Goal: Task Accomplishment & Management: Complete application form

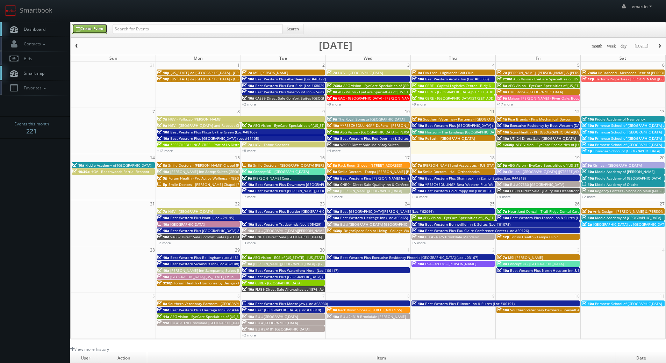
click at [86, 28] on link "Create Event" at bounding box center [89, 29] width 35 height 10
type input "09/11/2025"
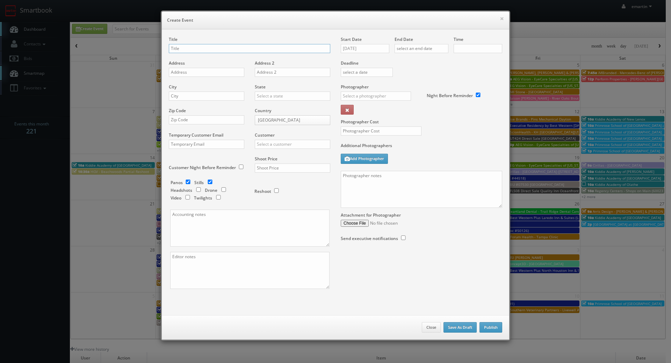
checkbox input "true"
type input "10:00am"
checkbox input "true"
click at [214, 52] on input "text" at bounding box center [250, 48] width 162 height 9
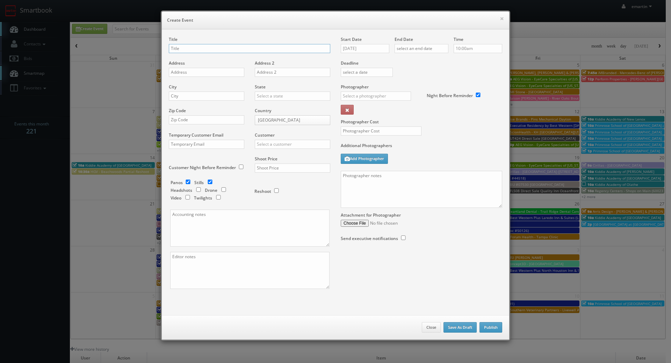
paste input "BU #02140"
click at [222, 54] on div "Title BU #02140" at bounding box center [250, 48] width 162 height 24
click at [221, 50] on input "BU #02140" at bounding box center [250, 48] width 162 height 9
paste input "Brookdale Monroe AL"
type input "BU #[GEOGRAPHIC_DATA] [GEOGRAPHIC_DATA]"
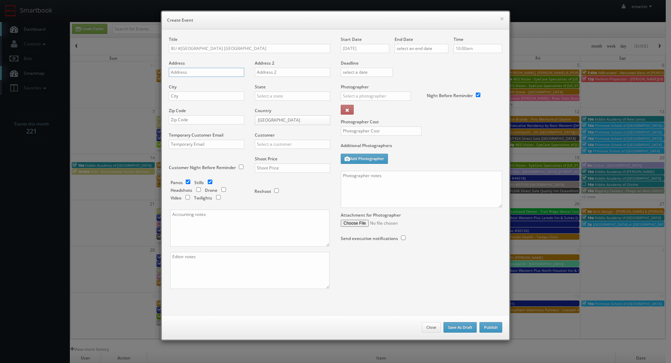
drag, startPoint x: 176, startPoint y: 74, endPoint x: 11, endPoint y: 79, distance: 164.8
click at [176, 74] on input "text" at bounding box center [207, 72] width 76 height 9
paste input "1605 Fredericks Drive"
type input "1605 Fredericks Drive"
click at [232, 98] on input "text" at bounding box center [207, 96] width 76 height 9
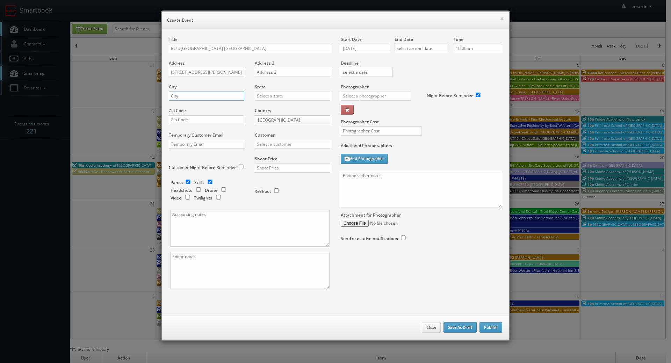
paste input "Monroe"
type input "Monroe"
click at [273, 98] on input "text" at bounding box center [293, 96] width 76 height 9
click at [267, 105] on div "Michigan" at bounding box center [292, 108] width 75 height 12
type input "Michigan"
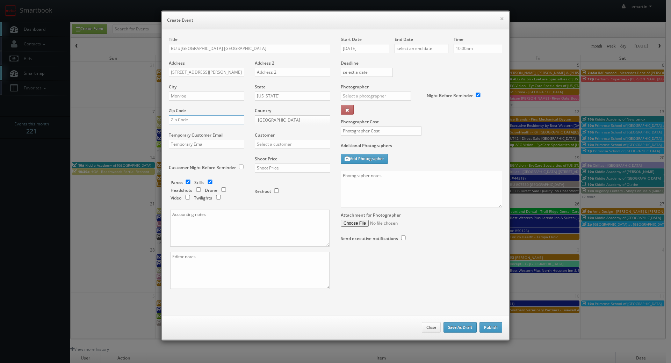
click at [193, 118] on input "text" at bounding box center [207, 119] width 76 height 9
paste input "48162-5111"
type input "48162-5111"
click at [275, 141] on input "text" at bounding box center [293, 144] width 76 height 9
click at [277, 154] on div "Brookdale" at bounding box center [292, 156] width 75 height 12
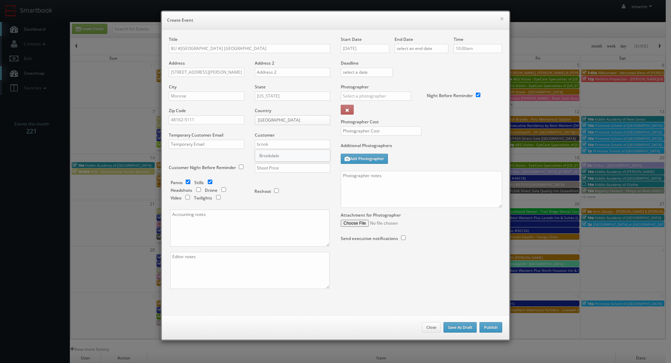
type input "Brookdale"
click at [276, 167] on input "text" at bounding box center [293, 168] width 76 height 9
type input "700"
drag, startPoint x: 237, startPoint y: 175, endPoint x: 226, endPoint y: 178, distance: 12.1
click at [237, 175] on div "Customer Night Before Reminder" at bounding box center [209, 167] width 81 height 22
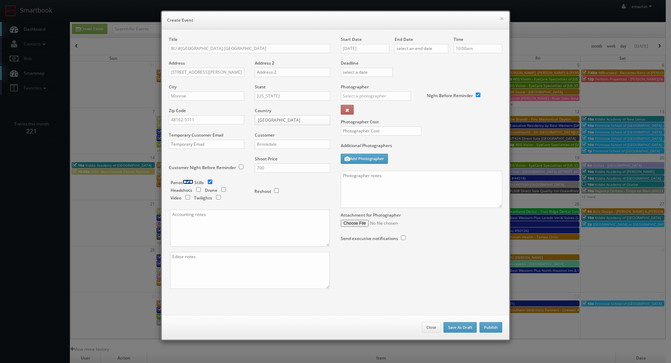
click at [190, 182] on input "checkbox" at bounding box center [188, 182] width 10 height 5
checkbox input "false"
click at [360, 52] on input "09/11/2025" at bounding box center [365, 48] width 49 height 9
click at [405, 61] on icon at bounding box center [405, 61] width 4 height 5
click at [366, 103] on td "14" at bounding box center [365, 102] width 9 height 10
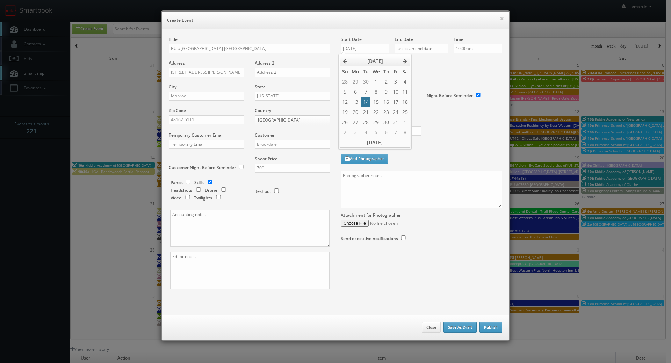
type input "10/14/2025"
drag, startPoint x: 458, startPoint y: 72, endPoint x: 447, endPoint y: 62, distance: 14.6
click at [458, 71] on div "Deadline" at bounding box center [422, 60] width 172 height 48
click at [436, 52] on input "text" at bounding box center [422, 48] width 54 height 9
drag, startPoint x: 465, startPoint y: 64, endPoint x: 459, endPoint y: 63, distance: 6.4
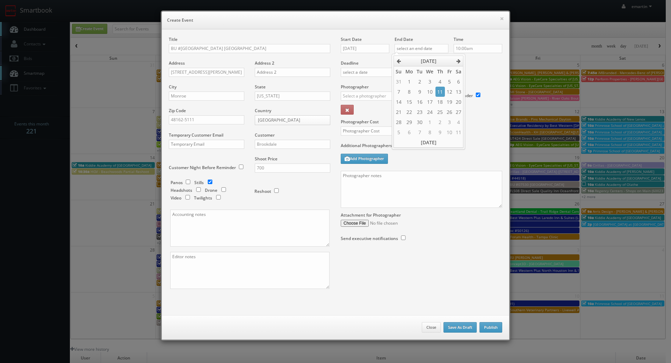
click at [465, 64] on label "Deadline" at bounding box center [422, 63] width 172 height 6
click at [436, 52] on input "text" at bounding box center [422, 48] width 54 height 9
click at [456, 63] on th at bounding box center [458, 61] width 9 height 10
click at [420, 101] on td "14" at bounding box center [419, 102] width 9 height 10
type input "10/14/2025"
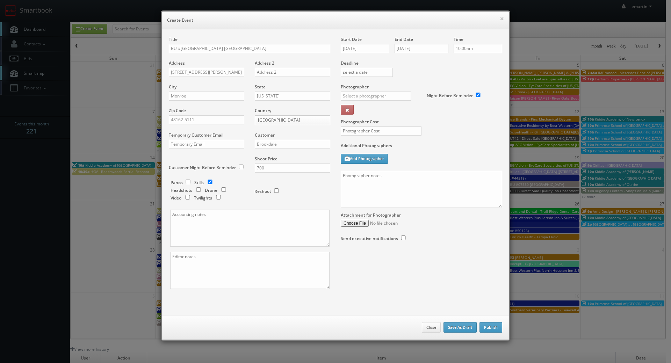
click at [476, 71] on div "Deadline" at bounding box center [422, 60] width 172 height 48
click at [367, 98] on input "text" at bounding box center [376, 96] width 70 height 9
type input "a"
click at [362, 112] on div "Nick Amrhein" at bounding box center [378, 112] width 75 height 12
type input "Nick Amrhein"
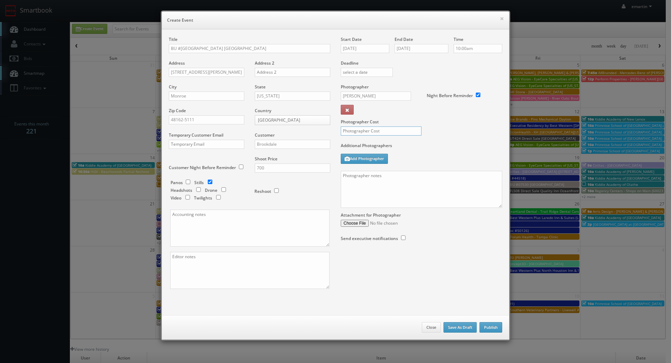
click at [363, 132] on input "text" at bounding box center [381, 131] width 81 height 9
type input "250"
click at [446, 127] on div "Photographer Cost 250" at bounding box center [422, 113] width 172 height 59
click at [391, 191] on textarea at bounding box center [422, 189] width 162 height 37
click at [380, 178] on textarea at bounding box center [422, 189] width 162 height 37
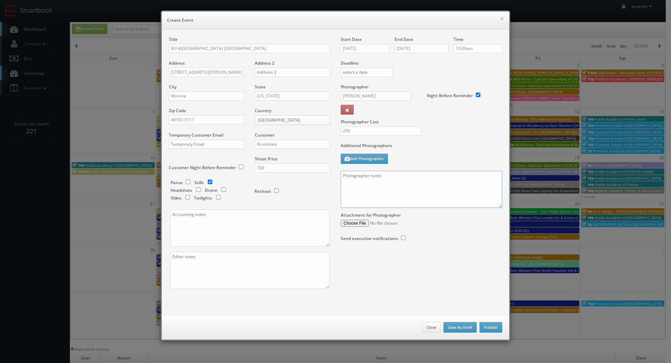
paste textarea "Onsite contact is We need to deliver 10 stills to the client so please take at …"
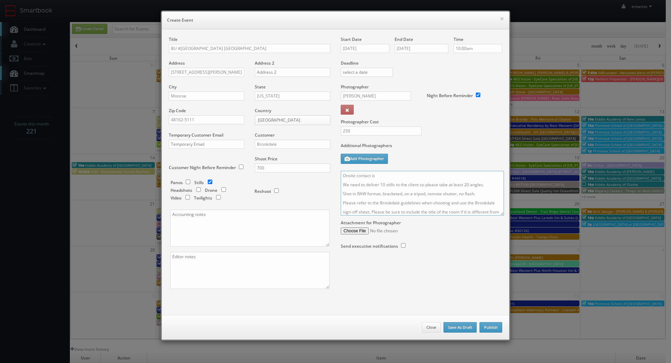
drag, startPoint x: 499, startPoint y: 213, endPoint x: 504, endPoint y: 268, distance: 55.2
click at [504, 216] on textarea "Onsite contact is We need to deliver 10 stills to the client so please take at …" at bounding box center [422, 193] width 163 height 45
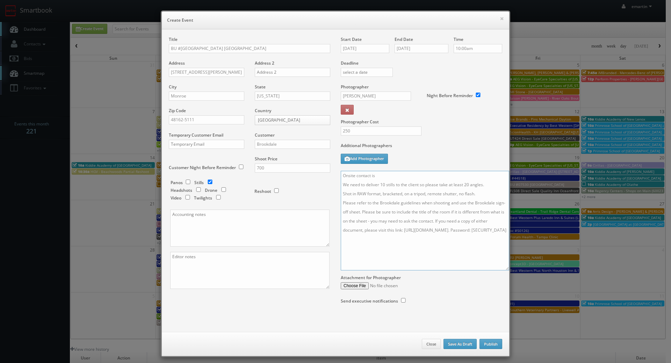
click at [432, 177] on textarea "Onsite contact is We need to deliver 10 stills to the client so please take at …" at bounding box center [425, 221] width 169 height 100
click at [506, 269] on div "× Create Event Title BU #02140 Brookdale Monroe AL Address 1605 Fredericks Driv…" at bounding box center [336, 183] width 350 height 347
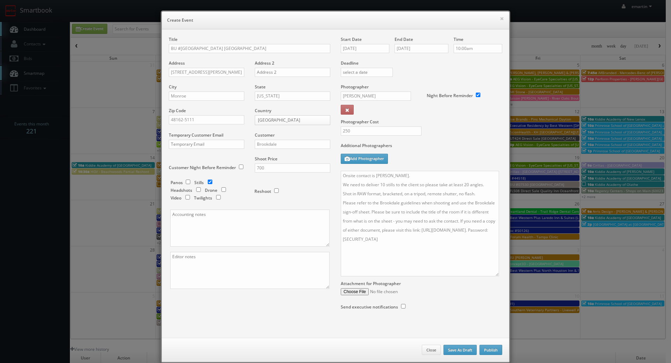
drag, startPoint x: 505, startPoint y: 269, endPoint x: 494, endPoint y: 276, distance: 12.9
click at [494, 276] on textarea "Onsite contact is Amanda Walker. We need to deliver 10 stills to the client so …" at bounding box center [420, 224] width 158 height 106
click at [483, 194] on textarea "Onsite contact is Amanda Walker. We need to deliver 10 stills to the client so …" at bounding box center [420, 224] width 158 height 107
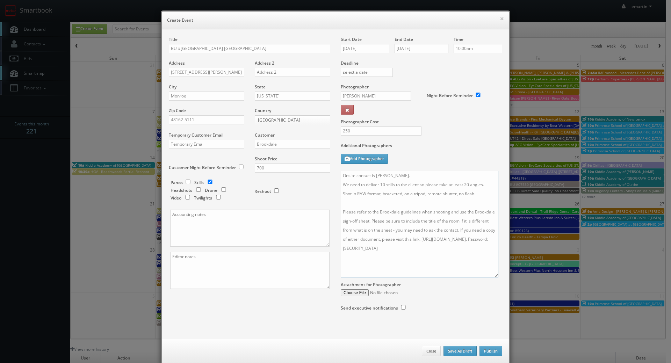
click at [429, 177] on textarea "Onsite contact is Amanda Walker. We need to deliver 10 stills to the client so …" at bounding box center [420, 224] width 158 height 107
click at [410, 184] on textarea "Onsite contact is Amanda Walker. Main focus of the shoot is the new outdoor pat…" at bounding box center [420, 224] width 158 height 107
type textarea "Onsite contact is Amanda Walker. Main focus of the shoot is the outdoor patio. …"
click at [491, 355] on button "Publish" at bounding box center [491, 351] width 23 height 10
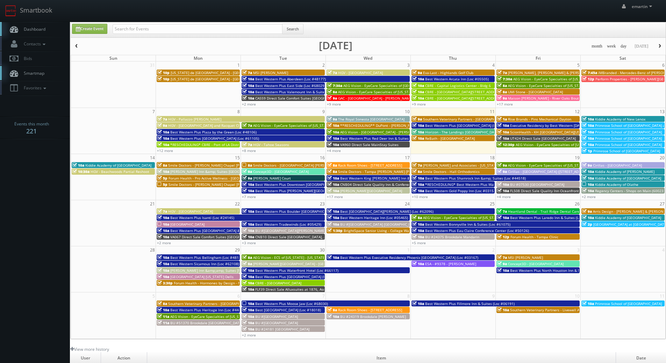
click at [44, 30] on span "Dashboard" at bounding box center [32, 29] width 25 height 6
click at [80, 27] on icon at bounding box center [78, 29] width 5 height 5
type input "09/11/2025"
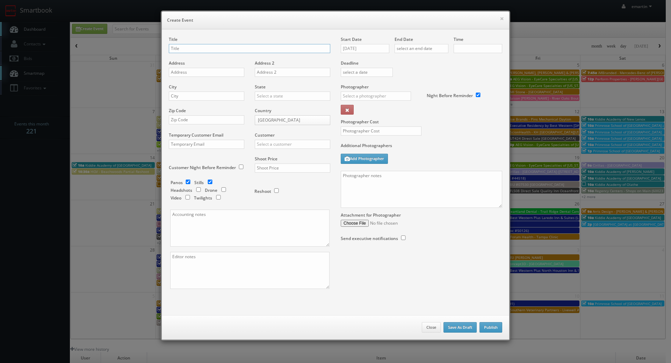
checkbox input "true"
type input "10:00am"
checkbox input "true"
paste input "BU #06100"
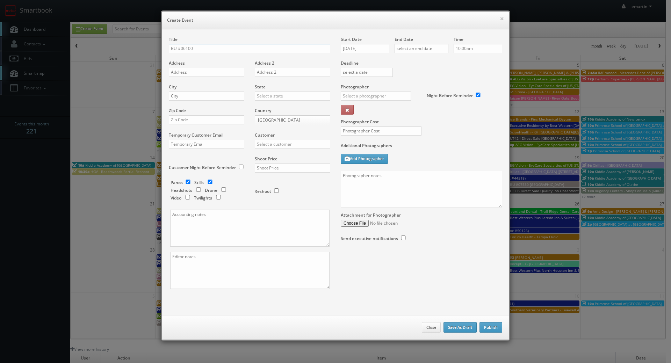
click at [212, 47] on input "BU #06100" at bounding box center [250, 48] width 162 height 9
paste input "Brookdale Summerfield"
type input "BU #[GEOGRAPHIC_DATA]"
click at [177, 68] on input "text" at bounding box center [207, 72] width 76 height 9
paste input "100 Summerfield Village Lane"
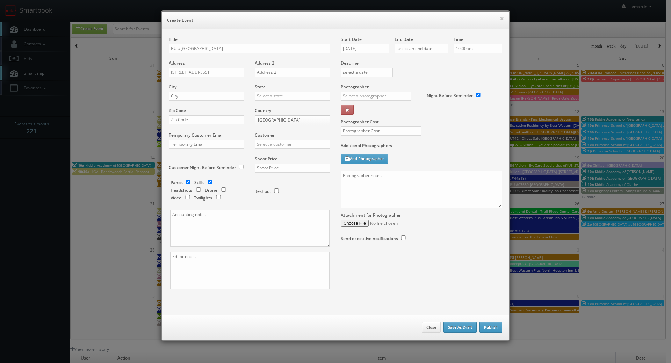
type input "100 Summerfield Village Lane"
click at [210, 91] on div "City" at bounding box center [209, 96] width 81 height 24
click at [229, 97] on input "text" at bounding box center [207, 96] width 76 height 9
paste input "Syracuse"
type input "Syracuse"
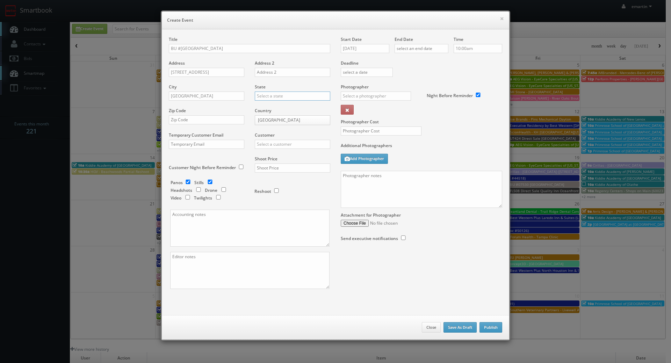
click at [263, 93] on input "text" at bounding box center [293, 96] width 76 height 9
click at [255, 106] on div "[US_STATE]" at bounding box center [292, 108] width 75 height 12
type input "New York"
click at [209, 119] on input "text" at bounding box center [207, 119] width 76 height 9
paste input "13215-1945"
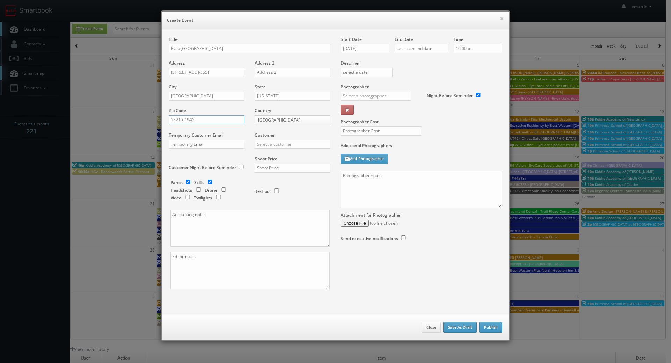
drag, startPoint x: 213, startPoint y: 121, endPoint x: 179, endPoint y: 125, distance: 34.5
click at [179, 125] on div "Zip Code 13215-1945" at bounding box center [209, 120] width 81 height 24
type input "13215"
click at [299, 140] on input "text" at bounding box center [293, 144] width 76 height 9
click at [285, 155] on div "Brookdale" at bounding box center [292, 156] width 75 height 12
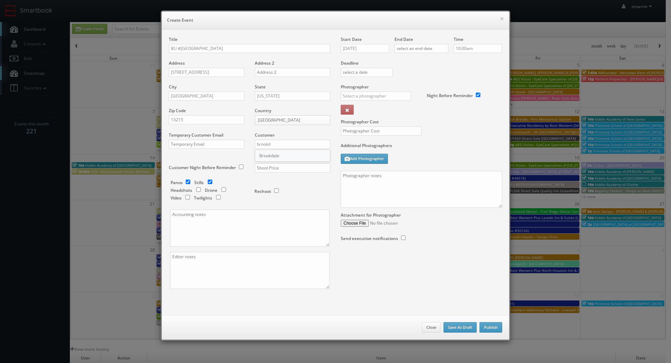
type input "Brookdale"
drag, startPoint x: 257, startPoint y: 156, endPoint x: 263, endPoint y: 160, distance: 7.3
click at [261, 159] on label "Shoot Price" at bounding box center [266, 159] width 23 height 6
click at [265, 167] on input "text" at bounding box center [293, 168] width 76 height 9
type input "700"
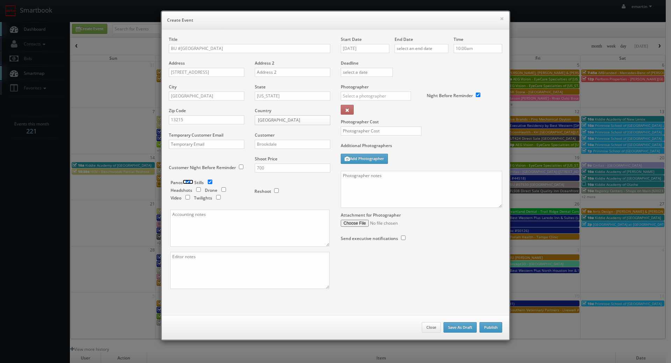
click at [187, 182] on input "checkbox" at bounding box center [188, 182] width 10 height 5
checkbox input "false"
click at [375, 49] on input "09/11/2025" at bounding box center [365, 48] width 49 height 9
click at [406, 61] on icon at bounding box center [405, 61] width 4 height 5
click at [368, 91] on td "7" at bounding box center [365, 92] width 9 height 10
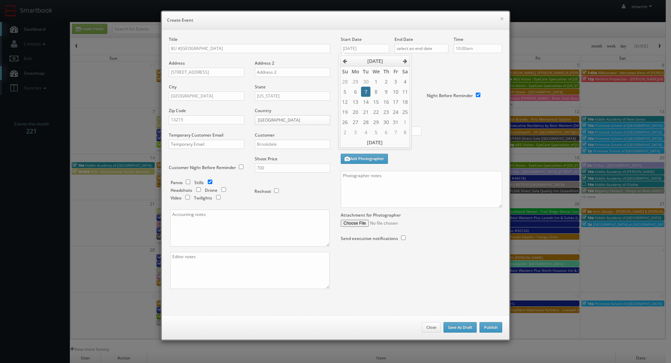
type input "10/07/2025"
drag, startPoint x: 443, startPoint y: 73, endPoint x: 430, endPoint y: 49, distance: 27.1
click at [442, 73] on div "Deadline" at bounding box center [422, 60] width 172 height 48
drag, startPoint x: 429, startPoint y: 46, endPoint x: 469, endPoint y: 59, distance: 41.9
click at [431, 47] on input "text" at bounding box center [422, 48] width 54 height 9
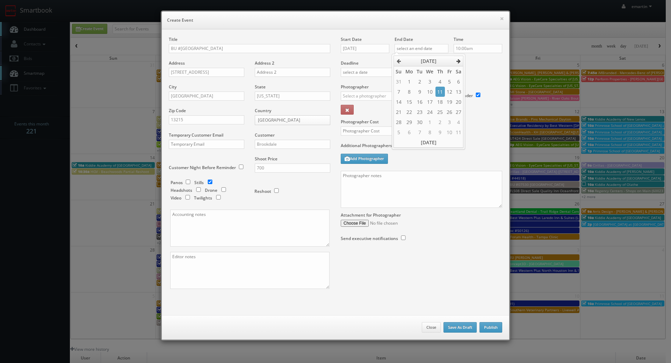
click at [459, 60] on icon at bounding box center [459, 61] width 4 height 5
click at [421, 91] on td "7" at bounding box center [419, 92] width 9 height 10
type input "10/07/2025"
drag, startPoint x: 477, startPoint y: 70, endPoint x: 420, endPoint y: 87, distance: 59.7
click at [477, 70] on div "Deadline" at bounding box center [422, 60] width 172 height 48
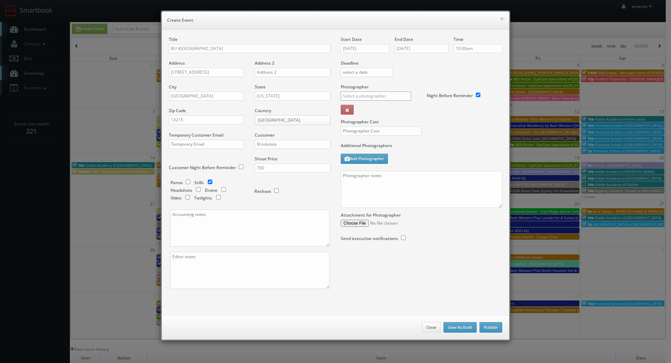
click at [394, 93] on input "text" at bounding box center [376, 96] width 70 height 9
click at [374, 108] on div "Karam Anthony" at bounding box center [378, 112] width 75 height 12
type input "Karam Anthony"
click at [360, 131] on input "text" at bounding box center [381, 131] width 81 height 9
type input "250"
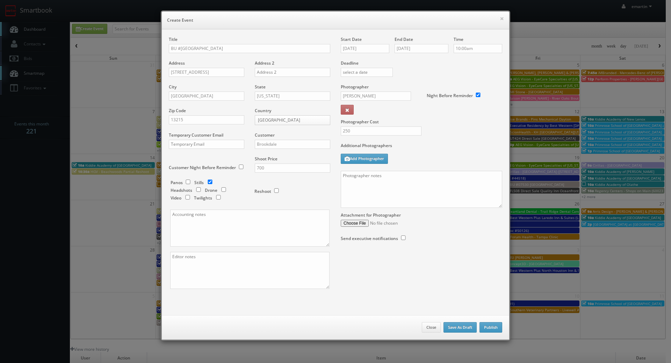
click at [431, 122] on label "Photographer Cost" at bounding box center [422, 122] width 172 height 6
click at [415, 185] on textarea at bounding box center [422, 189] width 162 height 37
paste textarea "Onsite contact is We need to deliver 10 stills to the client so please take at …"
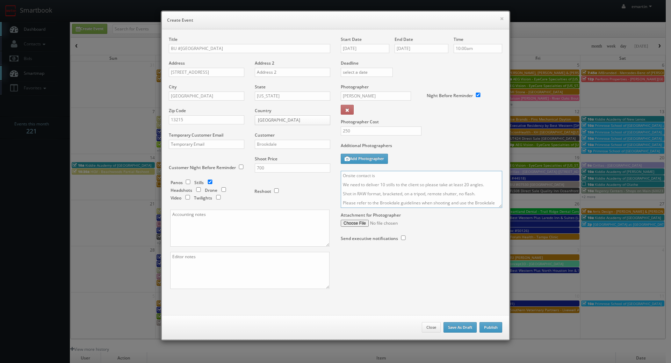
scroll to position [44, 0]
click at [453, 144] on label "Additional Photographers" at bounding box center [422, 147] width 162 height 9
drag, startPoint x: 497, startPoint y: 206, endPoint x: 499, endPoint y: 315, distance: 109.5
click at [499, 247] on textarea "Onsite contact is We need to deliver 10 stills to the client so please take at …" at bounding box center [421, 209] width 161 height 76
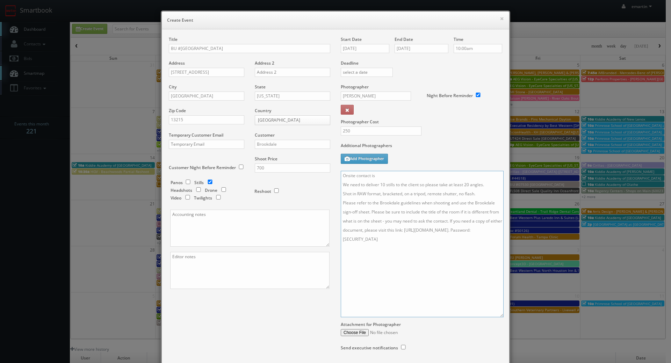
click at [385, 177] on textarea "Onsite contact is We need to deliver 10 stills to the client so please take at …" at bounding box center [422, 244] width 163 height 147
type textarea "Onsite contact is Kara Currie. We will be capturing their common areas that hav…"
click at [421, 164] on div "Additional Photographers Add Photographer" at bounding box center [422, 157] width 162 height 28
click at [296, 297] on div "Title BU #06100 Brookdale Summerfield Address 100 Summerfield Village Lane Addr…" at bounding box center [250, 168] width 172 height 265
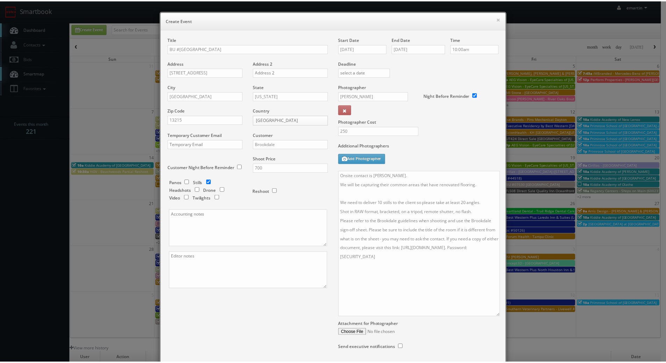
scroll to position [51, 0]
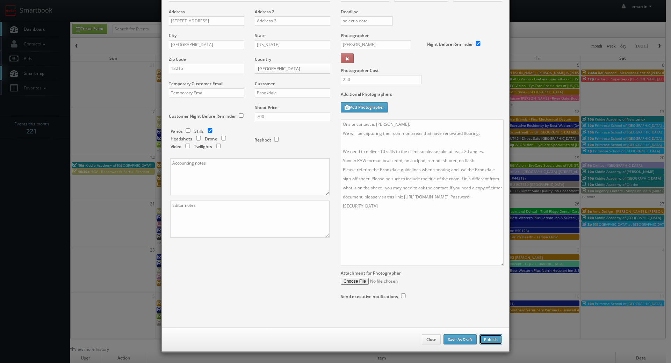
click at [496, 343] on button "Publish" at bounding box center [491, 340] width 23 height 10
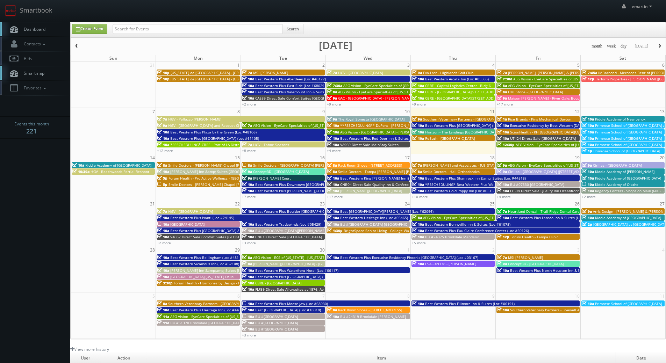
click at [49, 26] on link "Dashboard" at bounding box center [35, 29] width 70 height 14
click at [97, 31] on link "Create Event" at bounding box center [89, 29] width 35 height 10
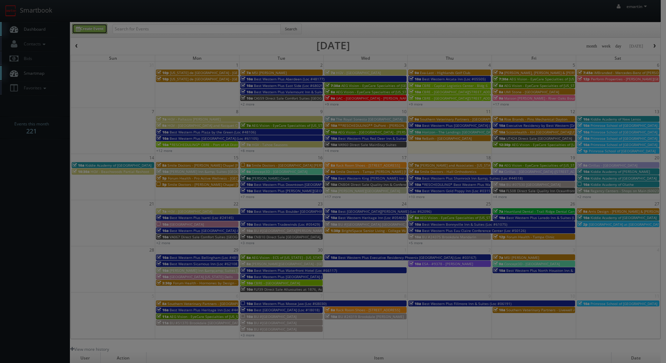
type input "09/11/2025"
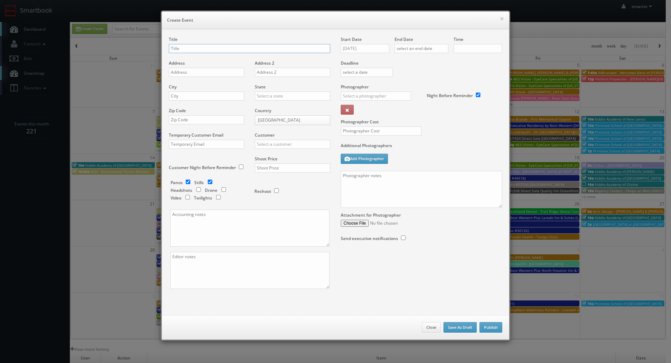
checkbox input "true"
type input "10:00am"
checkbox input "true"
click at [366, 51] on input "09/11/2025" at bounding box center [365, 48] width 49 height 9
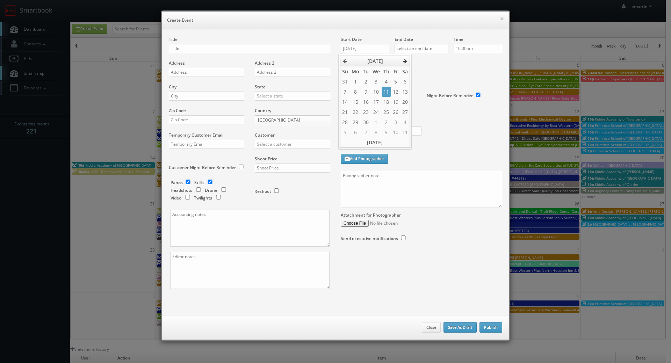
click at [406, 61] on icon at bounding box center [405, 61] width 4 height 5
click at [385, 89] on td "9" at bounding box center [386, 92] width 9 height 10
click at [375, 90] on td "8" at bounding box center [376, 92] width 11 height 10
type input "10/08/2025"
drag, startPoint x: 448, startPoint y: 77, endPoint x: 429, endPoint y: 52, distance: 30.5
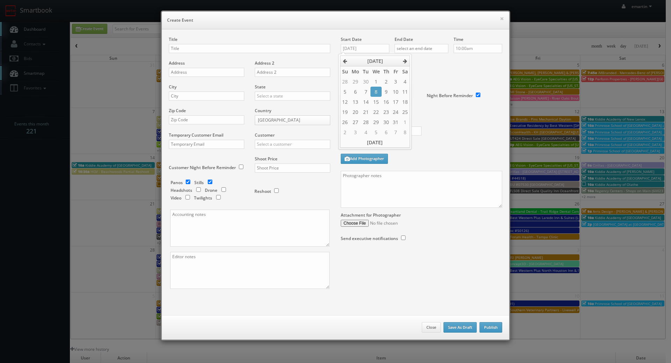
click at [448, 76] on div "Deadline" at bounding box center [422, 60] width 172 height 48
click at [427, 44] on input "text" at bounding box center [422, 48] width 54 height 9
click at [463, 59] on th at bounding box center [458, 61] width 9 height 10
click at [430, 92] on td "8" at bounding box center [430, 92] width 11 height 10
type input "10/08/2025"
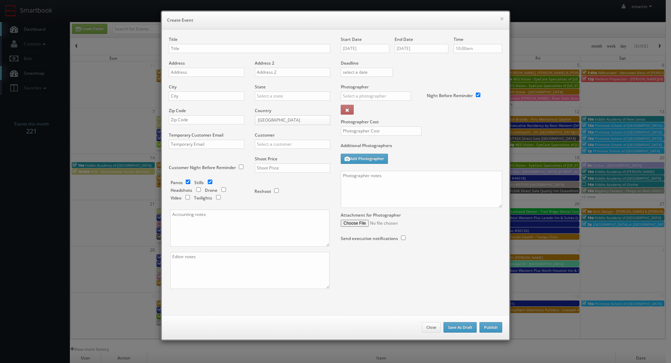
click at [491, 77] on div "Deadline" at bounding box center [422, 60] width 172 height 48
click at [182, 50] on input "text" at bounding box center [250, 48] width 162 height 9
paste input "BU #07590"
click at [199, 52] on input "BU #07590" at bounding box center [250, 48] width 162 height 9
paste input "Brookdale Nine Mile"
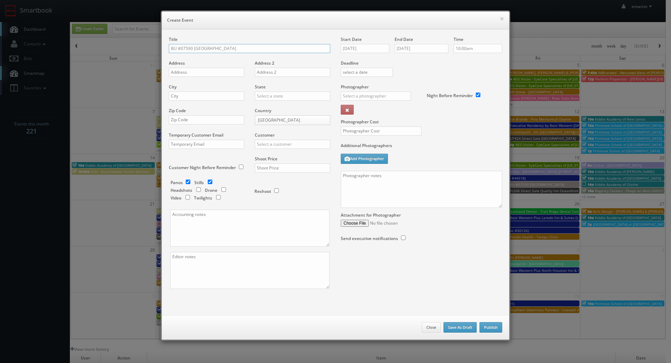
type input "BU #07590 Brookdale Nine Mile"
click at [207, 73] on input "text" at bounding box center [207, 72] width 76 height 9
paste input "5329 West Rifle Club Court"
type input "5329 West Rifle Club Court"
drag, startPoint x: 238, startPoint y: 94, endPoint x: 243, endPoint y: 95, distance: 5.0
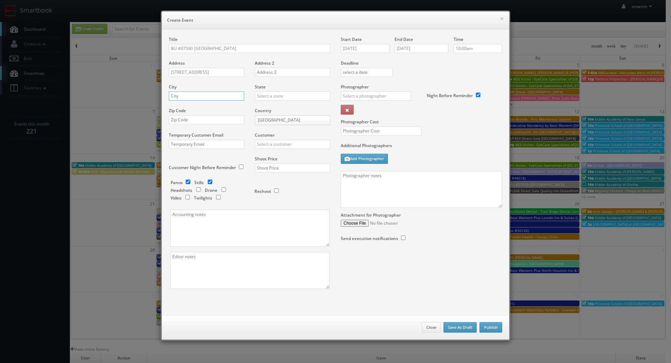
click at [238, 94] on input "text" at bounding box center [207, 96] width 76 height 9
paste input "Spokane"
type input "Spokane"
click at [276, 101] on div "State Alabama Alaska Arizona Arkansas California Colorado Connecticut Delaware …" at bounding box center [290, 96] width 81 height 24
click at [274, 98] on input "text" at bounding box center [293, 96] width 76 height 9
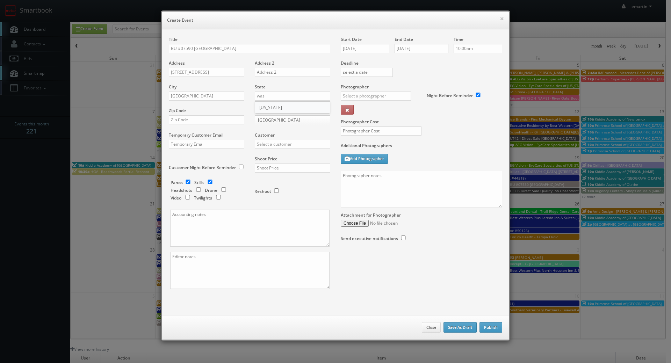
click at [273, 110] on div "[US_STATE]" at bounding box center [292, 108] width 75 height 12
type input "[US_STATE]"
click at [227, 120] on input "text" at bounding box center [207, 119] width 76 height 9
paste input "99208-9065"
type input "99208-9065"
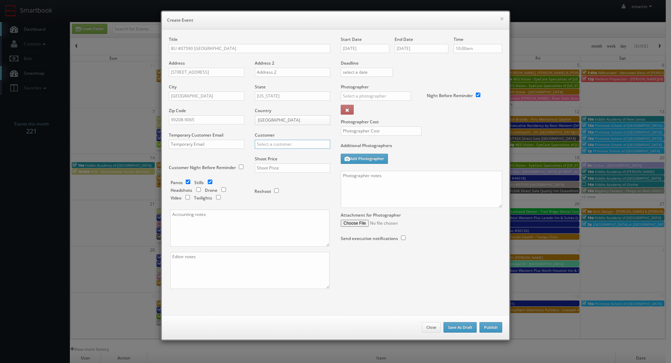
click at [265, 141] on input "text" at bounding box center [293, 144] width 76 height 9
click at [264, 152] on div "Brookdale" at bounding box center [292, 156] width 75 height 12
type input "Brookdale"
click at [264, 167] on input "text" at bounding box center [293, 168] width 76 height 9
type input "700"
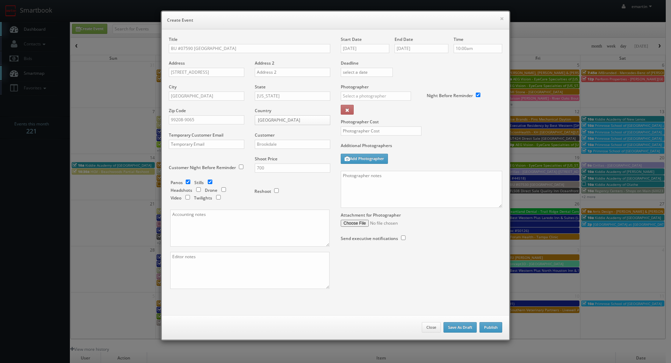
click at [268, 190] on label "Reshoot" at bounding box center [263, 192] width 17 height 6
click at [186, 182] on input "checkbox" at bounding box center [188, 182] width 10 height 5
checkbox input "false"
click at [366, 90] on label "Photographer" at bounding box center [355, 87] width 28 height 6
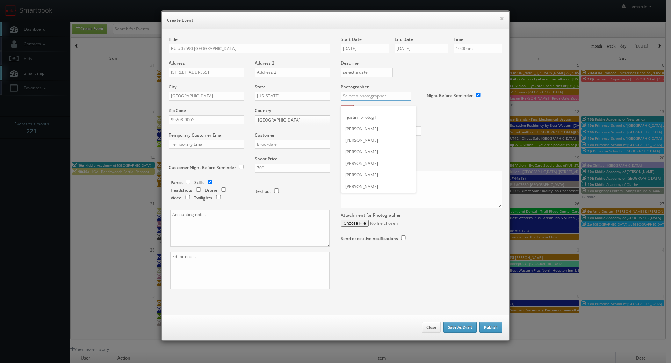
click at [367, 95] on input "text" at bounding box center [376, 96] width 70 height 9
click at [365, 113] on div "Roger Myers" at bounding box center [378, 112] width 75 height 12
type input "Roger Myers"
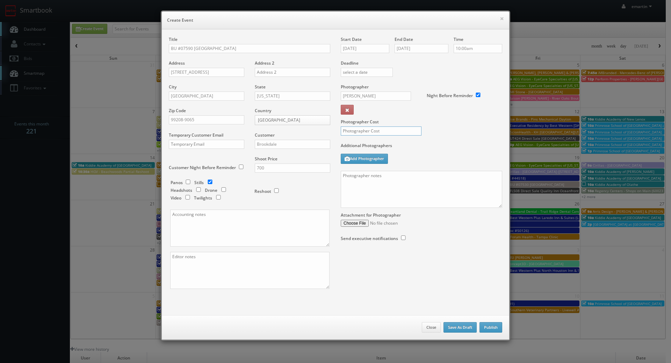
click at [364, 128] on input "text" at bounding box center [381, 131] width 81 height 9
type input "250"
click at [452, 122] on label "Photographer Cost" at bounding box center [422, 122] width 172 height 6
click at [458, 198] on textarea at bounding box center [422, 189] width 162 height 37
paste textarea "Onsite contact is We need to deliver 10 stills to the client so please take at …"
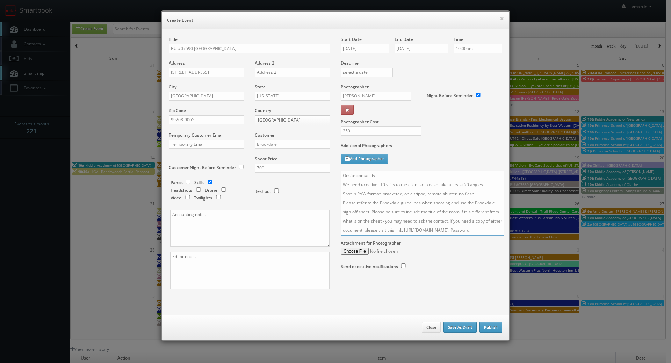
drag, startPoint x: 497, startPoint y: 203, endPoint x: 501, endPoint y: 256, distance: 53.3
click at [501, 236] on textarea "Onsite contact is We need to deliver 10 stills to the client so please take at …" at bounding box center [423, 203] width 164 height 65
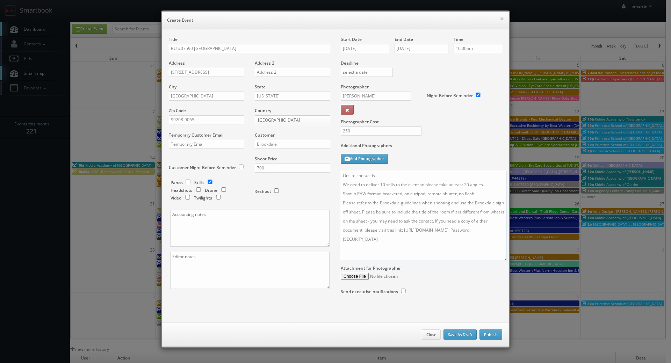
click at [406, 178] on textarea "Onsite contact is We need to deliver 10 stills to the client so please take at …" at bounding box center [424, 216] width 166 height 90
click at [454, 180] on textarea "Onsite contact is Chris Owsley. We need to deliver 10 stills to the client so p…" at bounding box center [424, 216] width 166 height 90
click at [490, 183] on textarea "Onsite contact is Chris Owsley. We need to deliver 10 stills to the client so p…" at bounding box center [424, 216] width 166 height 90
click at [460, 182] on textarea "Onsite contact is Chris Owsley. We need to deliver 10 stills to the client so p…" at bounding box center [424, 216] width 166 height 90
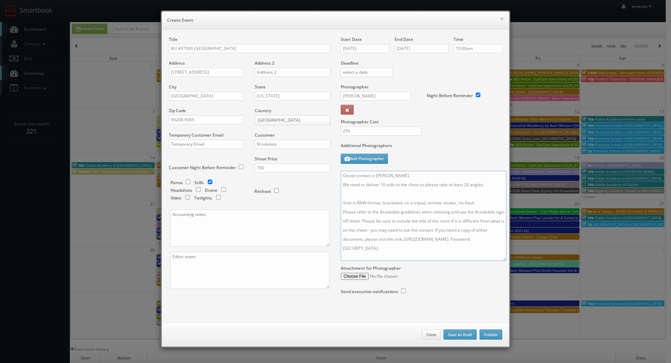
click at [458, 176] on textarea "Onsite contact is Chris Owsley. We need to deliver 10 stills to the client so p…" at bounding box center [424, 216] width 166 height 90
type textarea "Onsite contact is Chris Owsley. We will be capturing areas with their renovated…"
click at [490, 336] on button "Publish" at bounding box center [491, 335] width 23 height 10
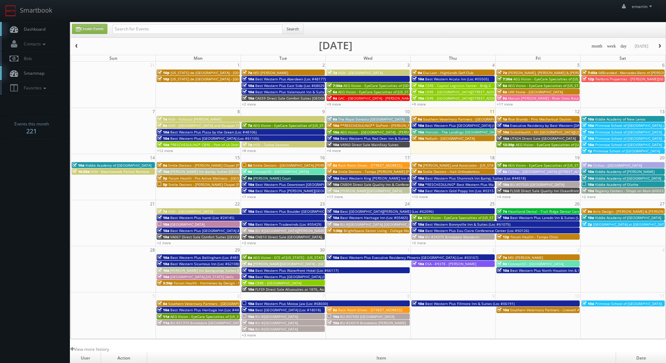
click at [312, 5] on div "emartin emartin Profile Logout" at bounding box center [333, 11] width 666 height 22
click at [34, 21] on link "Smartbook" at bounding box center [28, 11] width 57 height 22
click at [18, 28] on icon at bounding box center [14, 29] width 10 height 9
click at [134, 33] on input "text" at bounding box center [198, 29] width 170 height 10
type input "t"
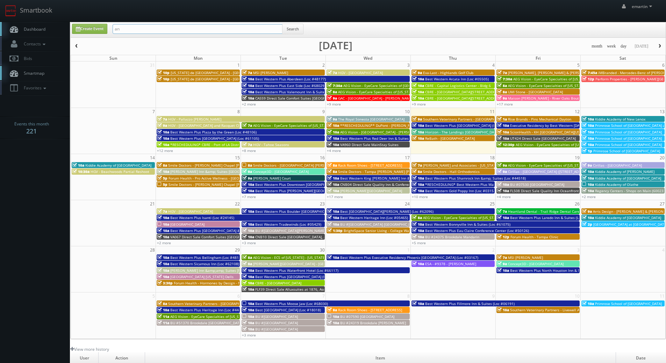
type input "a"
type input "[PERSON_NAME]"
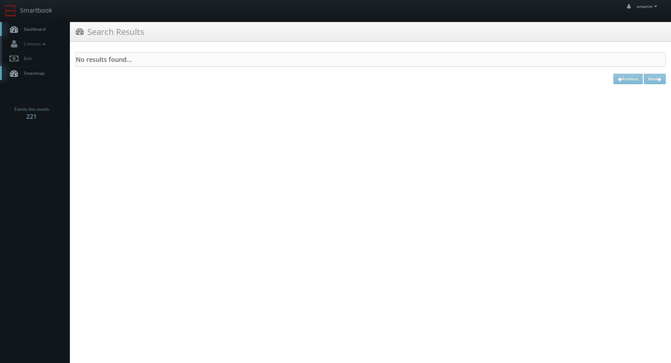
click at [40, 35] on link "Dashboard" at bounding box center [35, 29] width 70 height 14
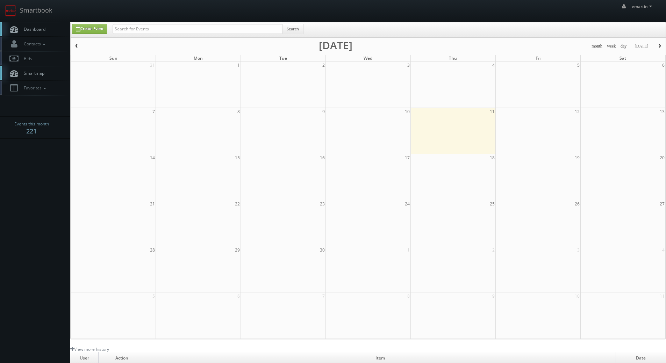
click at [113, 30] on div "Search" at bounding box center [207, 31] width 201 height 14
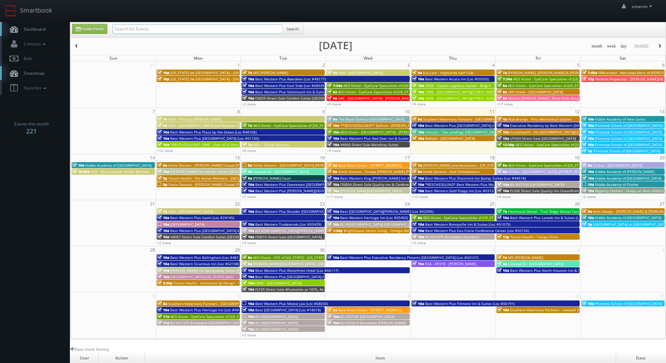
click at [128, 30] on input "text" at bounding box center [198, 29] width 170 height 10
type input "[PERSON_NAME]"
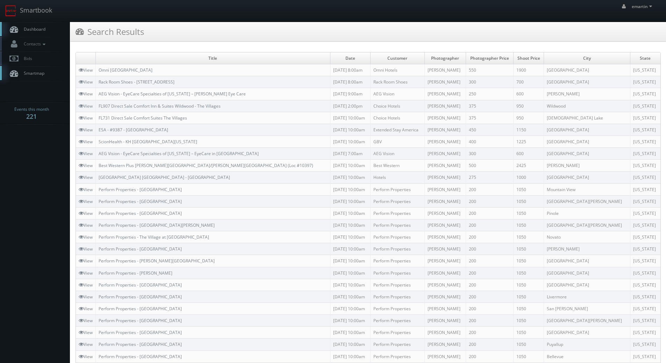
click at [31, 28] on span "Dashboard" at bounding box center [32, 29] width 25 height 6
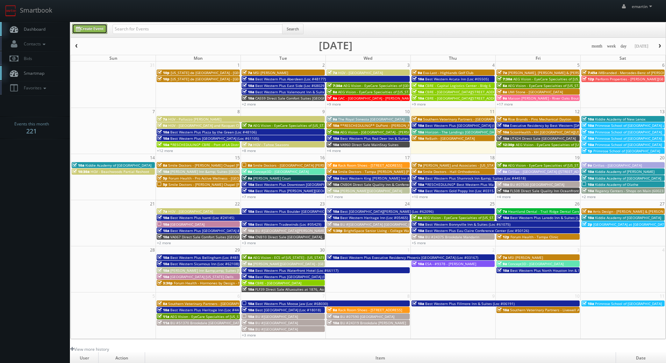
click at [91, 30] on link "Create Event" at bounding box center [89, 29] width 35 height 10
type input "09/11/2025"
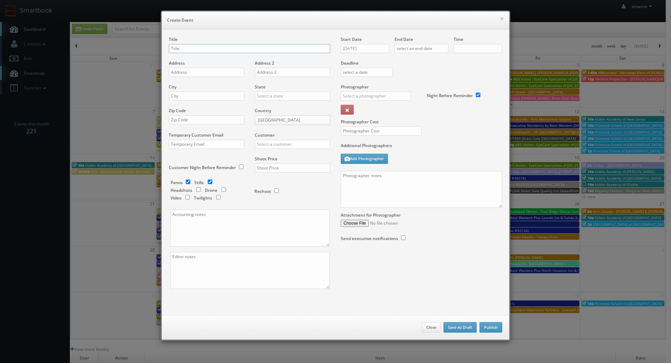
checkbox input "true"
type input "10:00am"
checkbox input "true"
click at [218, 49] on input "text" at bounding box center [250, 48] width 162 height 9
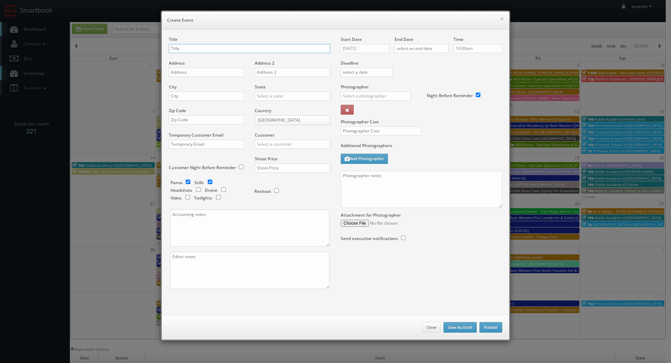
paste input "BU #18445"
click at [227, 41] on div "Title BU #18445" at bounding box center [250, 48] width 162 height 24
click at [227, 47] on input "BU #18445" at bounding box center [250, 48] width 162 height 9
paste input "Brookdale Lake Orienta"
type input "BU #18445 [GEOGRAPHIC_DATA]"
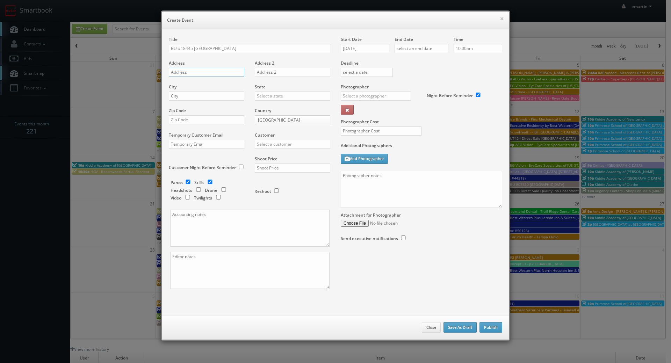
drag, startPoint x: 214, startPoint y: 72, endPoint x: 204, endPoint y: 75, distance: 10.7
click at [214, 72] on input "text" at bounding box center [207, 72] width 76 height 9
paste input "217 Boston Avenue"
type input "217 Boston Avenue"
click at [194, 92] on input "text" at bounding box center [207, 96] width 76 height 9
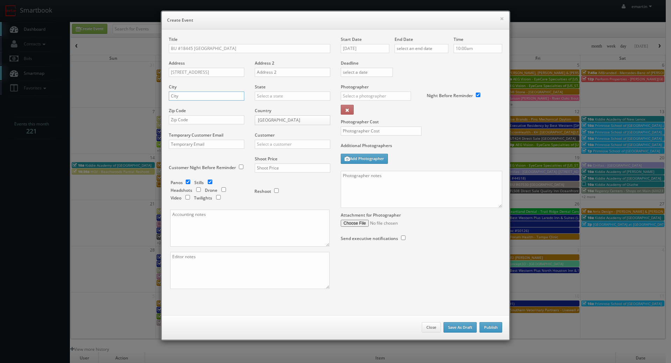
paste input "Altamonte Springs"
type input "Altamonte Springs"
click at [298, 101] on div "State Alabama Alaska Arizona Arkansas California Colorado Connecticut Delaware …" at bounding box center [290, 96] width 81 height 24
click at [290, 97] on input "text" at bounding box center [293, 96] width 76 height 9
click at [285, 106] on div "[US_STATE]" at bounding box center [292, 108] width 75 height 12
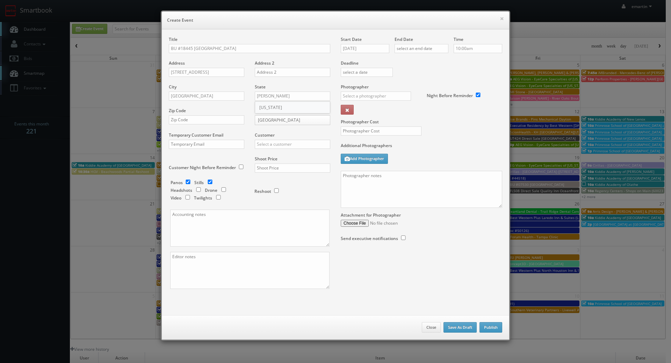
type input "[US_STATE]"
click at [191, 119] on input "text" at bounding box center [207, 119] width 76 height 9
paste input "32701"
type input "32701"
click at [271, 148] on input "text" at bounding box center [293, 144] width 76 height 9
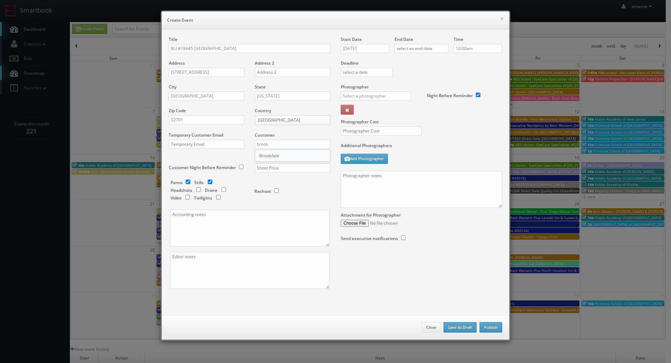
click at [272, 151] on div "Brookdale" at bounding box center [292, 156] width 75 height 12
type input "Brookdale"
click at [275, 164] on input "text" at bounding box center [293, 168] width 76 height 9
type input "700"
click at [186, 182] on input "checkbox" at bounding box center [188, 182] width 10 height 5
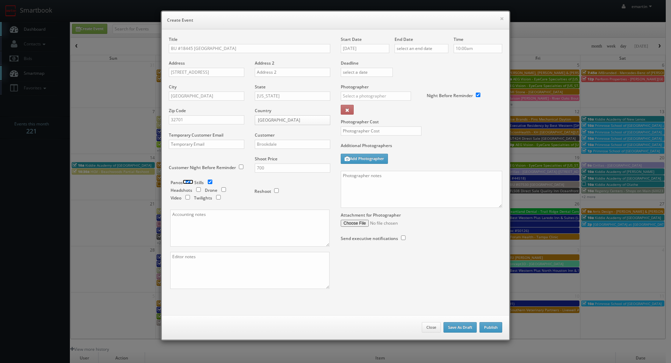
checkbox input "false"
click at [371, 54] on div "Start Date 09/11/2025" at bounding box center [368, 48] width 54 height 24
click at [371, 49] on input "09/11/2025" at bounding box center [365, 48] width 49 height 9
click at [390, 103] on td "18" at bounding box center [386, 102] width 9 height 10
type input "09/18/2025"
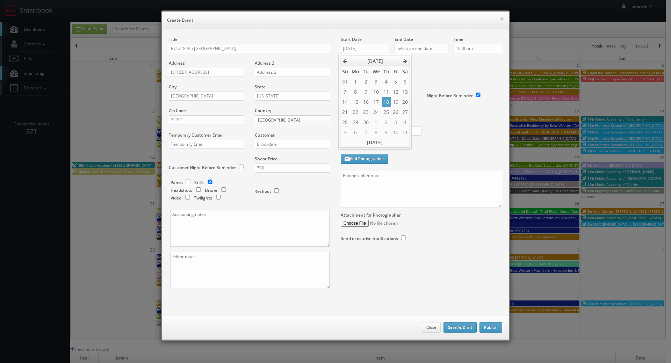
click at [428, 43] on div "End Date" at bounding box center [422, 48] width 54 height 24
click at [431, 47] on input "text" at bounding box center [422, 48] width 54 height 9
click at [441, 99] on td "18" at bounding box center [440, 102] width 9 height 10
type input "09/18/2025"
drag, startPoint x: 481, startPoint y: 75, endPoint x: 336, endPoint y: 104, distance: 148.4
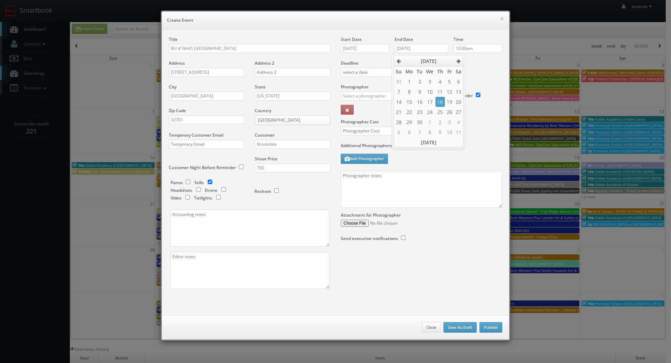
click at [479, 75] on div "Deadline" at bounding box center [422, 60] width 172 height 48
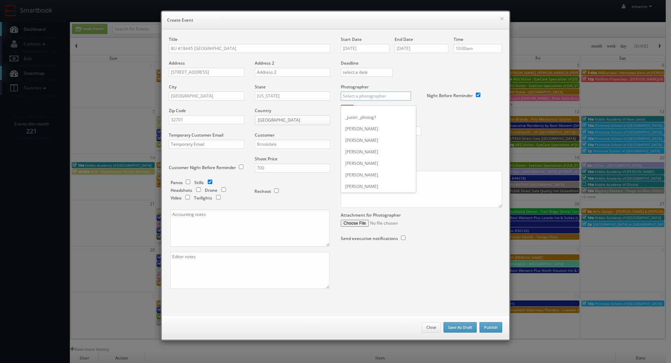
click at [354, 92] on input "text" at bounding box center [376, 96] width 70 height 9
click at [355, 108] on div "Tony Catalano" at bounding box center [378, 112] width 75 height 12
type input "Tony Catalano"
drag, startPoint x: 368, startPoint y: 141, endPoint x: 368, endPoint y: 133, distance: 7.7
click at [368, 140] on div at bounding box center [379, 135] width 86 height 16
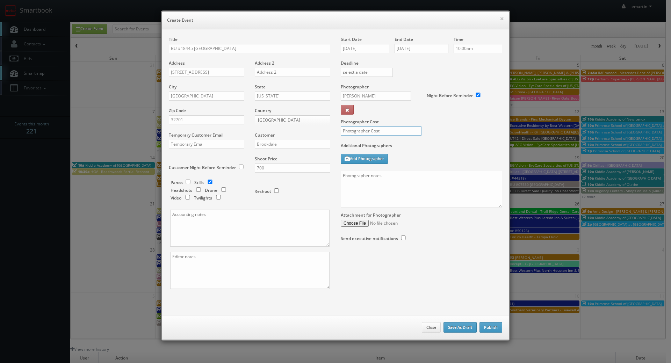
click at [369, 130] on input "text" at bounding box center [381, 131] width 81 height 9
type input "250"
click at [442, 208] on div "Attachment for Photographer" at bounding box center [422, 217] width 162 height 19
click at [427, 193] on textarea at bounding box center [422, 189] width 162 height 37
paste textarea "Onsite contact is We need to deliver 10 stills to the client so please take at …"
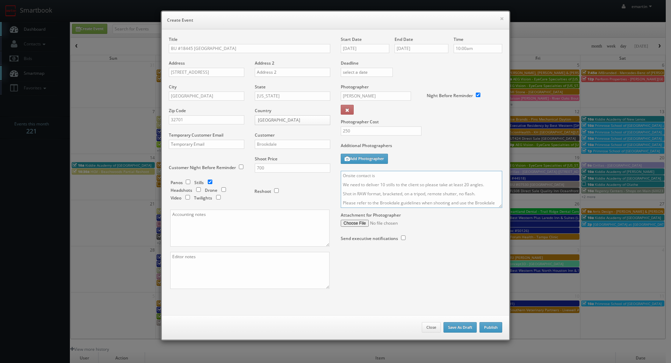
click at [402, 179] on textarea "Onsite contact is We need to deliver 10 stills to the client so please take at …" at bounding box center [422, 189] width 162 height 37
paste textarea "Constance Cox"
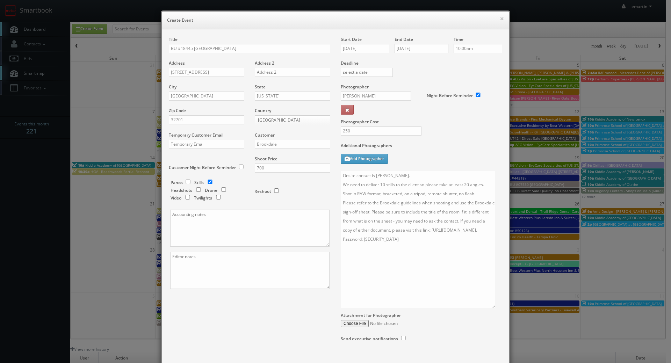
drag, startPoint x: 498, startPoint y: 206, endPoint x: 491, endPoint y: 307, distance: 100.6
click at [491, 307] on textarea "Onsite contact is Constance Cox. We need to deliver 10 stills to the client so …" at bounding box center [418, 239] width 155 height 137
type textarea "Onsite contact is Constance Cox. We need to deliver 10 stills to the client so …"
click at [448, 145] on label "Additional Photographers" at bounding box center [422, 147] width 162 height 9
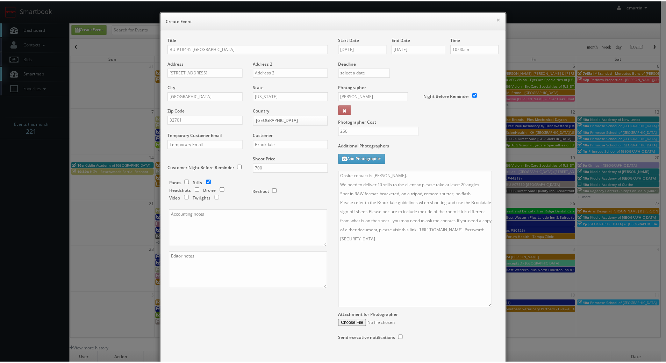
scroll to position [42, 0]
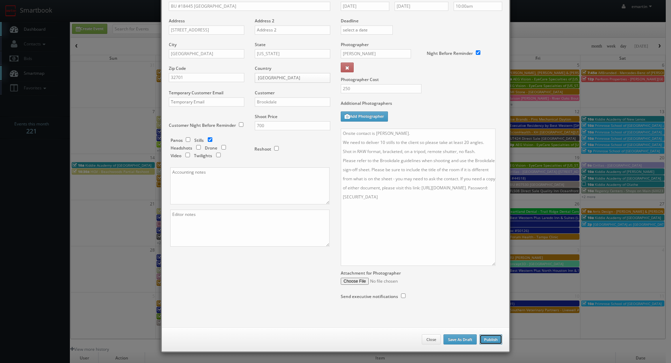
click at [491, 342] on button "Publish" at bounding box center [491, 340] width 23 height 10
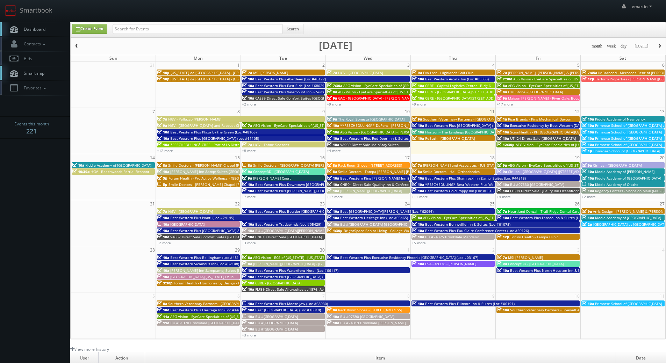
click at [26, 28] on span "Dashboard" at bounding box center [32, 29] width 25 height 6
click at [36, 26] on link "Dashboard" at bounding box center [35, 29] width 70 height 14
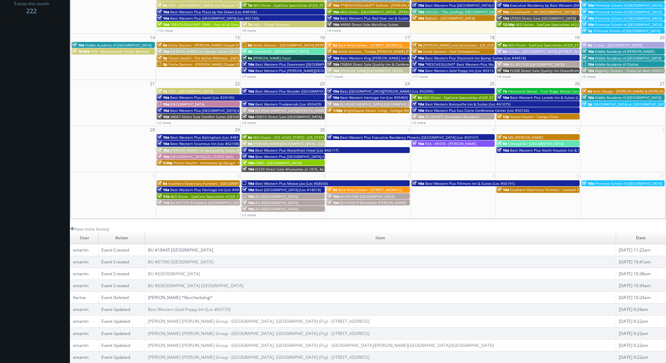
click at [213, 249] on link "BU #18445 [GEOGRAPHIC_DATA]" at bounding box center [180, 250] width 65 height 6
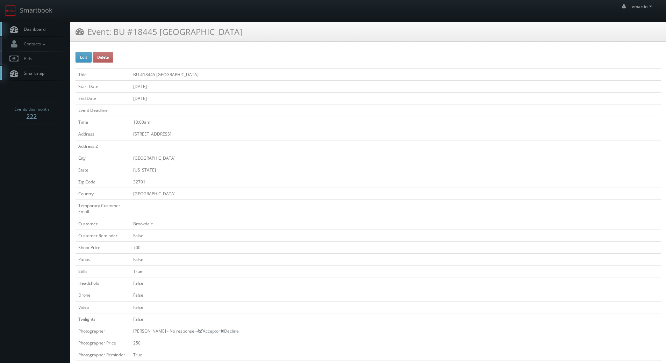
click at [80, 63] on div "Edit Delete Title BU #18445 Brookdale Lake Orienta Start Date 09/18/2025 End Da…" at bounding box center [368, 333] width 585 height 563
click at [80, 62] on button "Edit" at bounding box center [84, 57] width 16 height 10
type input "BU #18445 [GEOGRAPHIC_DATA]"
type input "[STREET_ADDRESS]"
type input "[GEOGRAPHIC_DATA]"
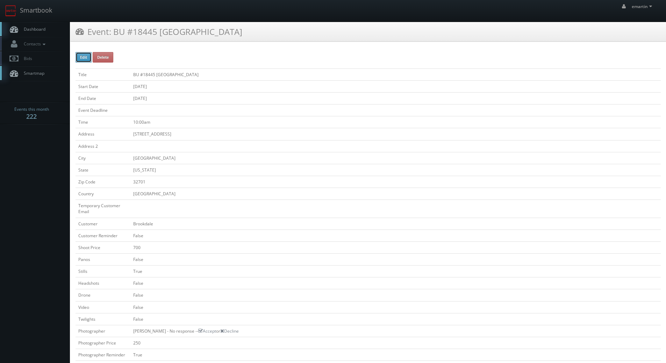
type input "32701"
checkbox input "false"
type input "700"
checkbox input "false"
checkbox input "true"
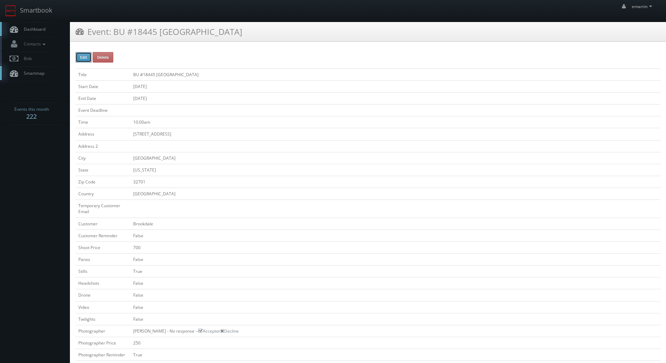
checkbox input "false"
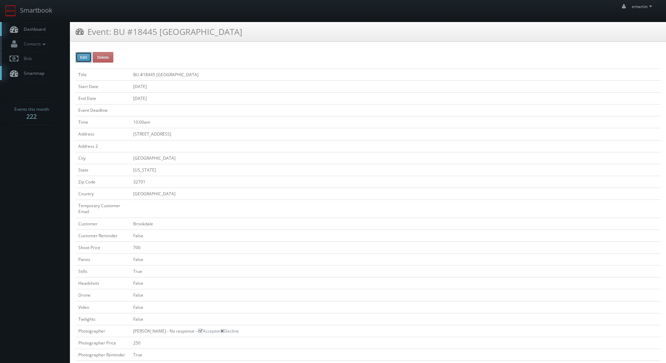
type input "[DATE]"
type input "10:00am"
checkbox input "true"
checkbox input "false"
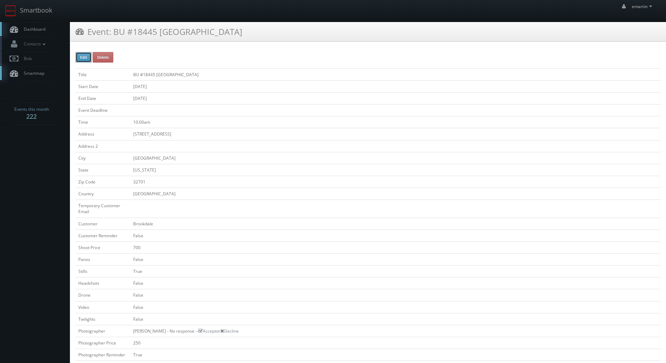
type input "700"
type input "250"
select select "[US_STATE]"
select select "fake56@mg.cs3calendar.com"
select select "tonybrucecat@gmail.com"
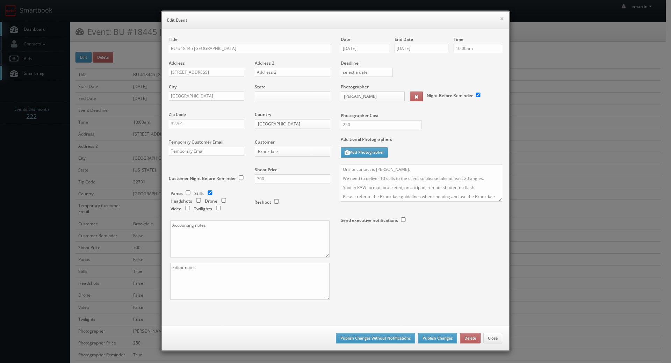
click at [504, 201] on div "Date 09/18/2025 End Date 09/18/2025 Time 10:00am Deadline Photographer Tony Cat…" at bounding box center [422, 146] width 172 height 220
drag, startPoint x: 499, startPoint y: 200, endPoint x: 492, endPoint y: 256, distance: 56.4
click at [493, 257] on div "Title BU #18445 Brookdale Lake Orienta Address 217 Boston Avenue Address 2 City…" at bounding box center [336, 174] width 344 height 276
drag, startPoint x: 498, startPoint y: 199, endPoint x: 503, endPoint y: 277, distance: 78.5
click at [503, 202] on textarea "Onsite contact is Constance Cox. We need to deliver 10 stills to the client so …" at bounding box center [422, 183] width 162 height 37
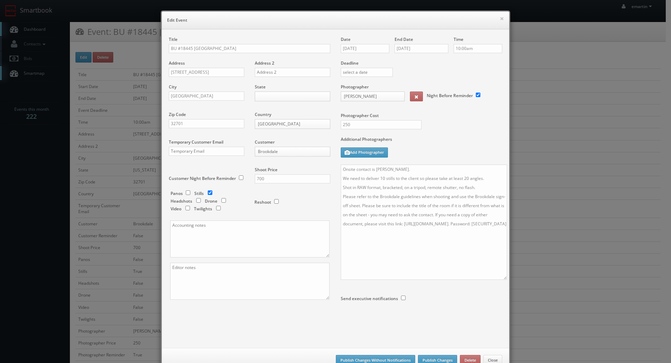
click at [416, 164] on div "Additional Photographers Add Photographer" at bounding box center [422, 150] width 162 height 28
click at [416, 168] on textarea "Onsite contact is Constance Cox. We need to deliver 10 stills to the client so …" at bounding box center [424, 222] width 166 height 115
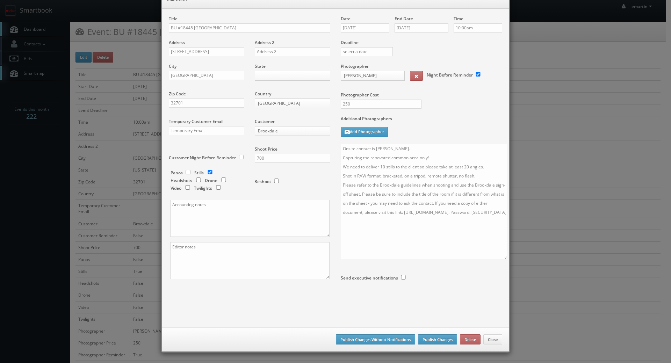
type textarea "Onsite contact is Constance Cox. Capturing the renovated common area only! We n…"
click at [436, 342] on button "Publish Changes" at bounding box center [437, 340] width 39 height 10
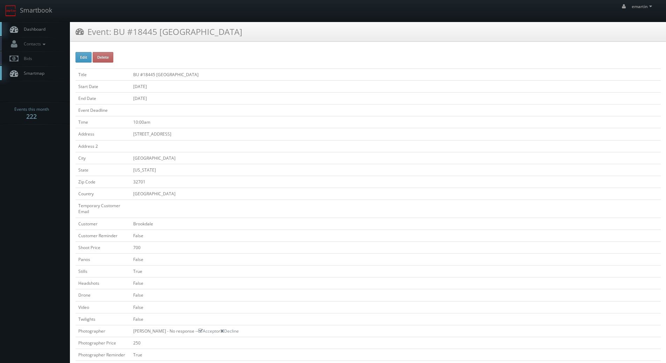
click at [24, 27] on span "Dashboard" at bounding box center [32, 29] width 25 height 6
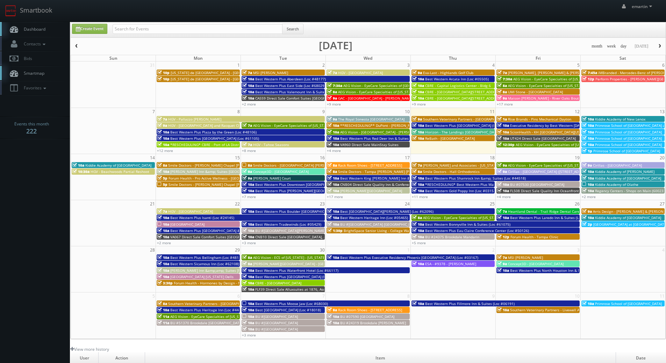
click at [24, 24] on link "Dashboard" at bounding box center [35, 29] width 70 height 14
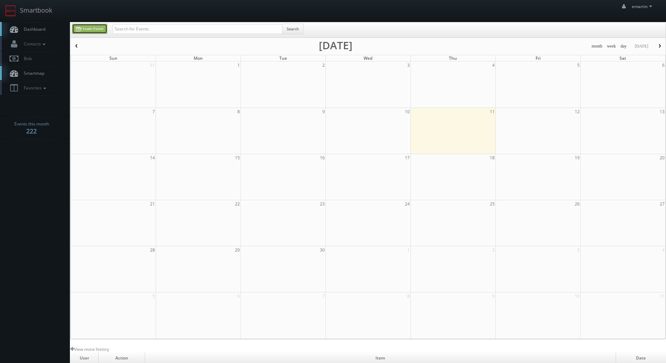
click at [82, 27] on link "Create Event" at bounding box center [89, 29] width 35 height 10
type input "[DATE]"
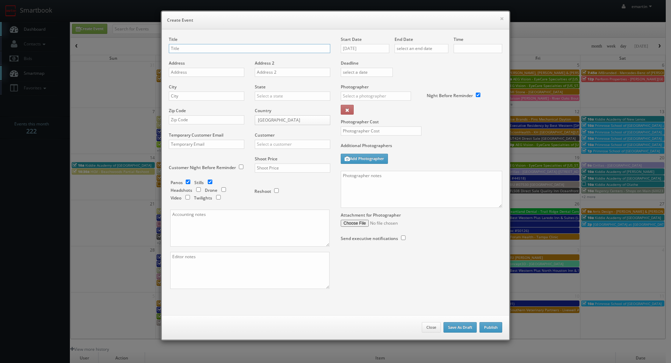
checkbox input "true"
type input "10:00am"
checkbox input "true"
click at [192, 49] on input "text" at bounding box center [250, 48] width 162 height 9
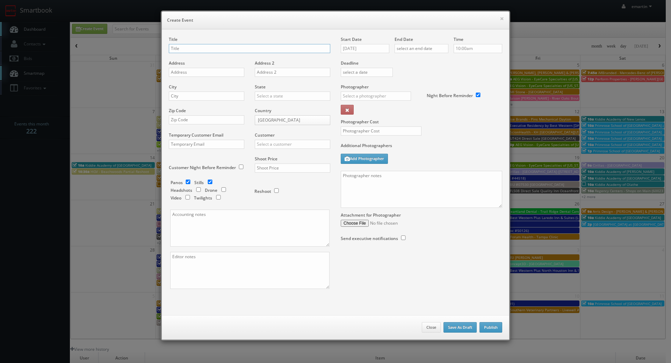
paste input "BU #00751"
click at [228, 48] on input "BU #00751" at bounding box center [250, 48] width 162 height 9
paste input "Brookdale Chambrel Pinecastle"
type input "BU #00751 Brookdale [GEOGRAPHIC_DATA]"
click at [193, 77] on div "Address" at bounding box center [209, 72] width 81 height 24
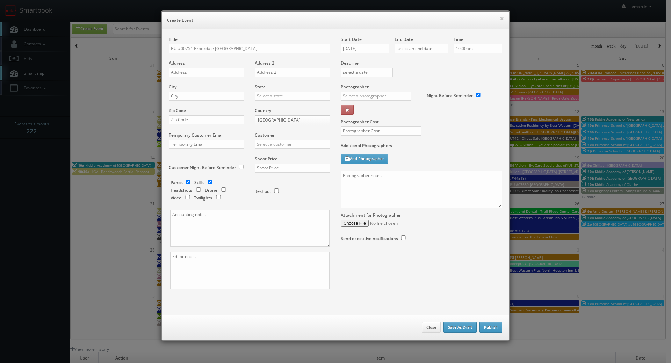
click at [196, 74] on input "text" at bounding box center [207, 72] width 76 height 9
paste input "1801 SE 24th Road"
type input "1801 SE 24th Road"
click at [186, 102] on div "City" at bounding box center [209, 96] width 81 height 24
click at [189, 99] on input "text" at bounding box center [207, 96] width 76 height 9
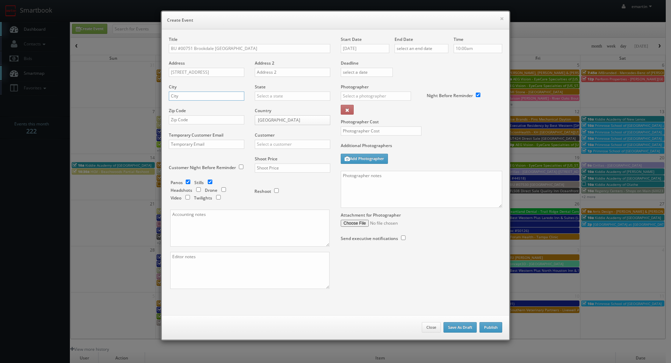
paste input "Ocala"
type input "Ocala"
click at [280, 95] on input "text" at bounding box center [293, 96] width 76 height 9
click at [266, 105] on div "[US_STATE]" at bounding box center [292, 108] width 75 height 12
type input "[US_STATE]"
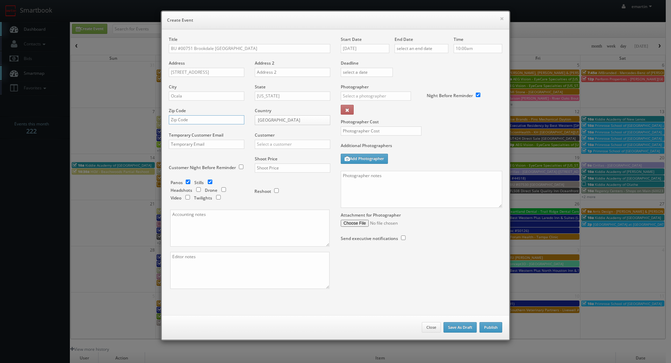
click at [204, 119] on input "text" at bounding box center [207, 119] width 76 height 9
paste input "34471"
type input "34471"
click at [301, 147] on input "text" at bounding box center [293, 144] width 76 height 9
click at [296, 154] on div "Brookdale" at bounding box center [292, 156] width 75 height 12
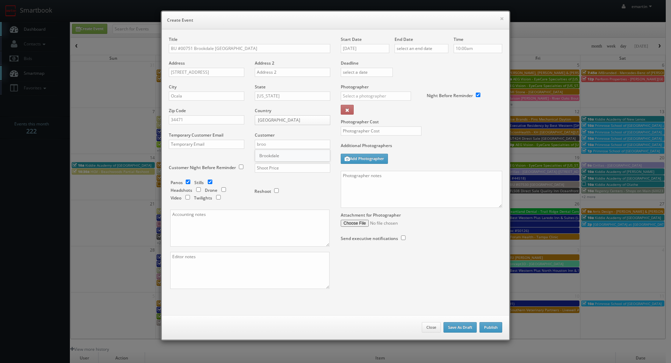
type input "Brookdale"
click at [282, 167] on input "text" at bounding box center [293, 168] width 76 height 9
type input "700"
click at [189, 183] on input "checkbox" at bounding box center [188, 182] width 10 height 5
checkbox input "false"
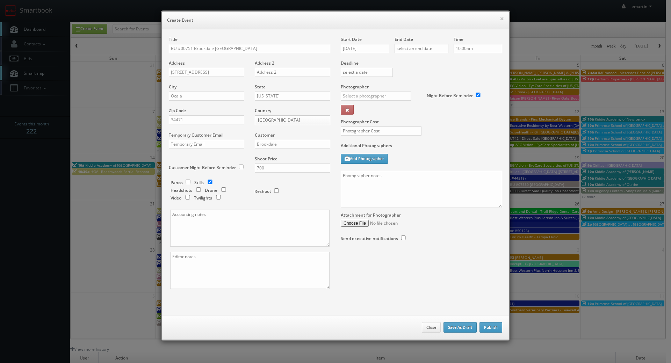
drag, startPoint x: 368, startPoint y: 54, endPoint x: 377, endPoint y: 50, distance: 9.7
click at [368, 54] on div "Start Date 09/11/2025" at bounding box center [368, 48] width 54 height 24
click at [381, 48] on input "09/11/2025" at bounding box center [365, 48] width 49 height 9
click at [402, 59] on th at bounding box center [405, 61] width 9 height 10
click at [369, 101] on td "14" at bounding box center [365, 102] width 9 height 10
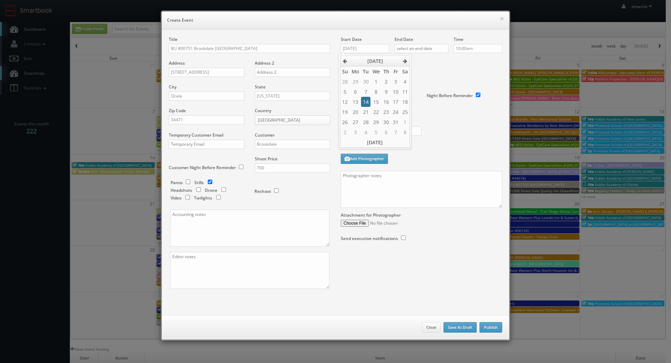
type input "10/14/2025"
drag, startPoint x: 447, startPoint y: 77, endPoint x: 444, endPoint y: 55, distance: 22.9
click at [447, 77] on div "Deadline" at bounding box center [422, 60] width 172 height 48
click at [443, 51] on input "text" at bounding box center [422, 48] width 54 height 9
click at [456, 62] on th at bounding box center [458, 61] width 9 height 10
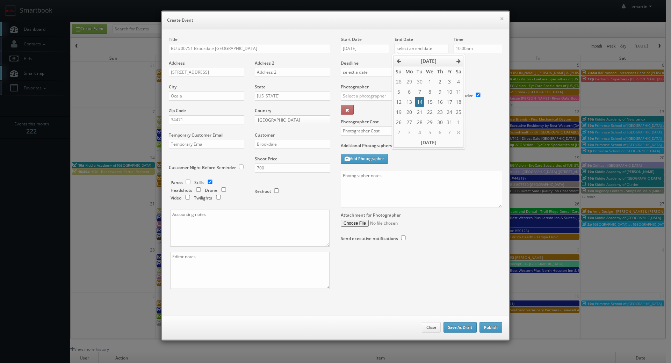
click at [422, 100] on td "14" at bounding box center [419, 102] width 9 height 10
type input "10/14/2025"
click at [479, 83] on div "Deadline" at bounding box center [422, 60] width 172 height 48
drag, startPoint x: 343, startPoint y: 99, endPoint x: 348, endPoint y: 97, distance: 5.0
click at [343, 99] on input "text" at bounding box center [376, 96] width 70 height 9
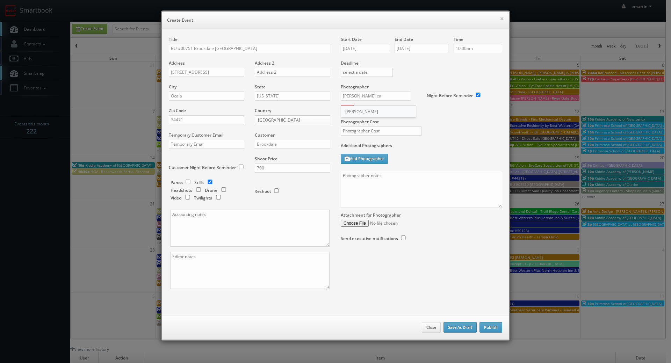
click at [378, 109] on div "Tony Catalano" at bounding box center [378, 112] width 75 height 12
type input "Tony Catalano"
click at [383, 129] on input "text" at bounding box center [381, 131] width 81 height 9
type input "300"
click at [447, 136] on div "Photographer Cost 300" at bounding box center [422, 113] width 172 height 59
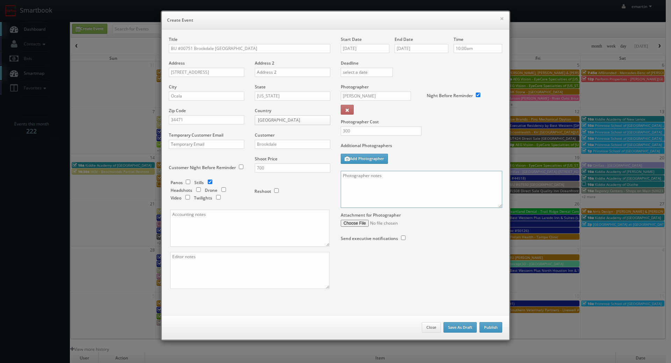
drag, startPoint x: 404, startPoint y: 185, endPoint x: 389, endPoint y: 186, distance: 15.0
click at [404, 185] on textarea at bounding box center [422, 189] width 162 height 37
paste textarea "Onsite contact is We need to deliver 10 stills to the client so please take at …"
click at [424, 173] on textarea "Onsite contact is We need to deliver 10 stills to the client so please take at …" at bounding box center [422, 189] width 162 height 37
type textarea "Onsite contact is Dawn Bare. We need to deliver 10 stills to the client so plea…"
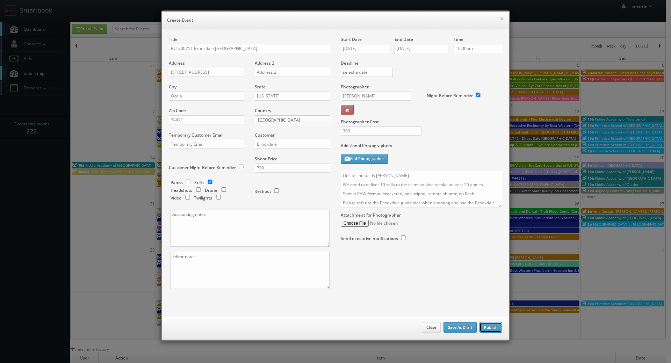
click at [493, 326] on button "Publish" at bounding box center [491, 327] width 23 height 10
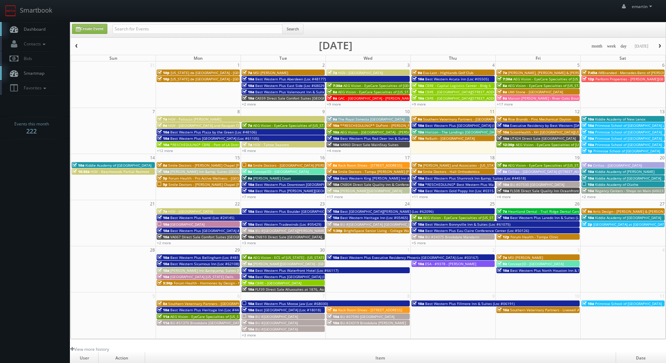
click at [45, 23] on link "Dashboard" at bounding box center [35, 29] width 70 height 14
click at [37, 27] on span "Dashboard" at bounding box center [32, 29] width 25 height 6
